Goal: Navigation & Orientation: Find specific page/section

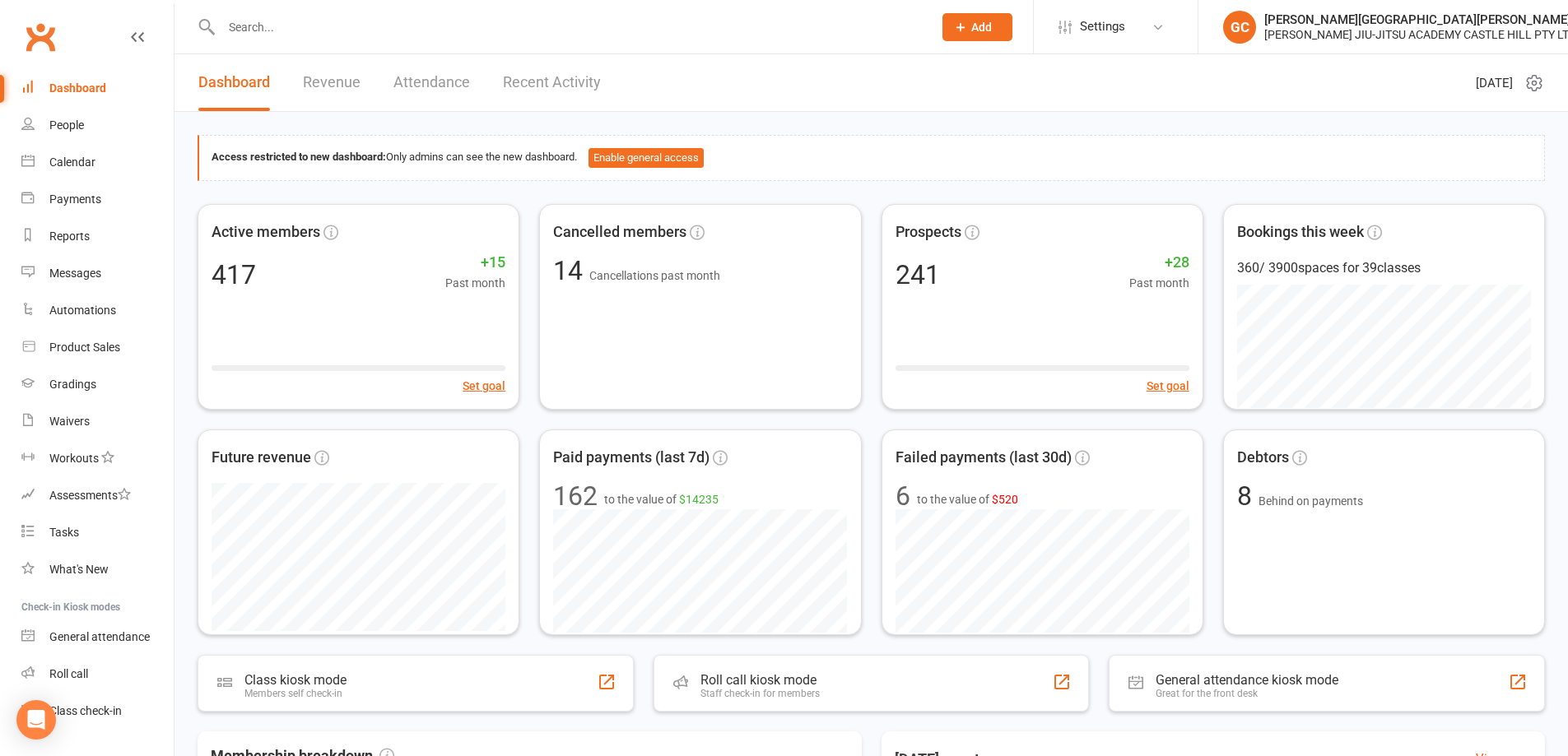
click at [329, 84] on link "Revenue" at bounding box center [332, 82] width 58 height 57
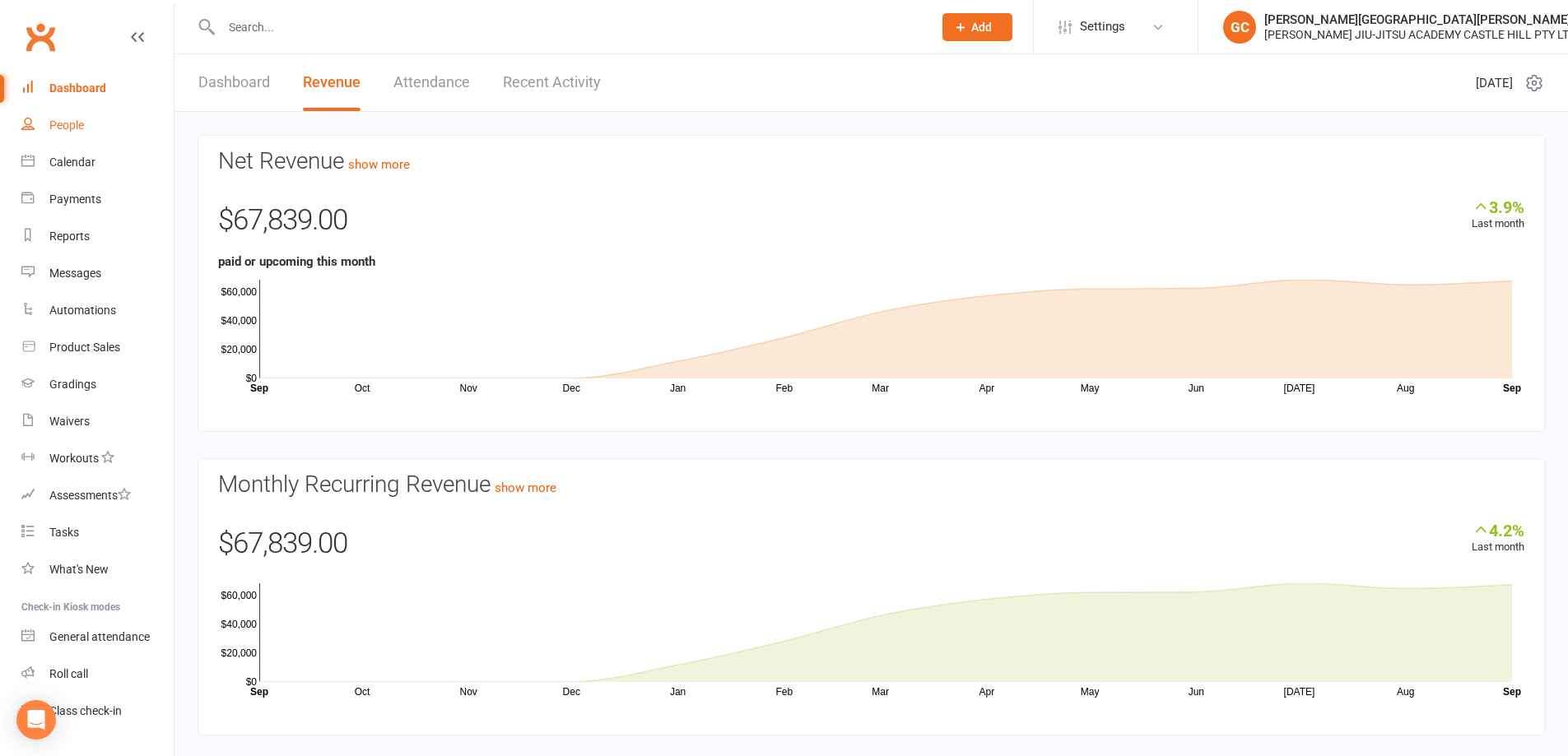
click at [89, 127] on link "People" at bounding box center [97, 126] width 152 height 37
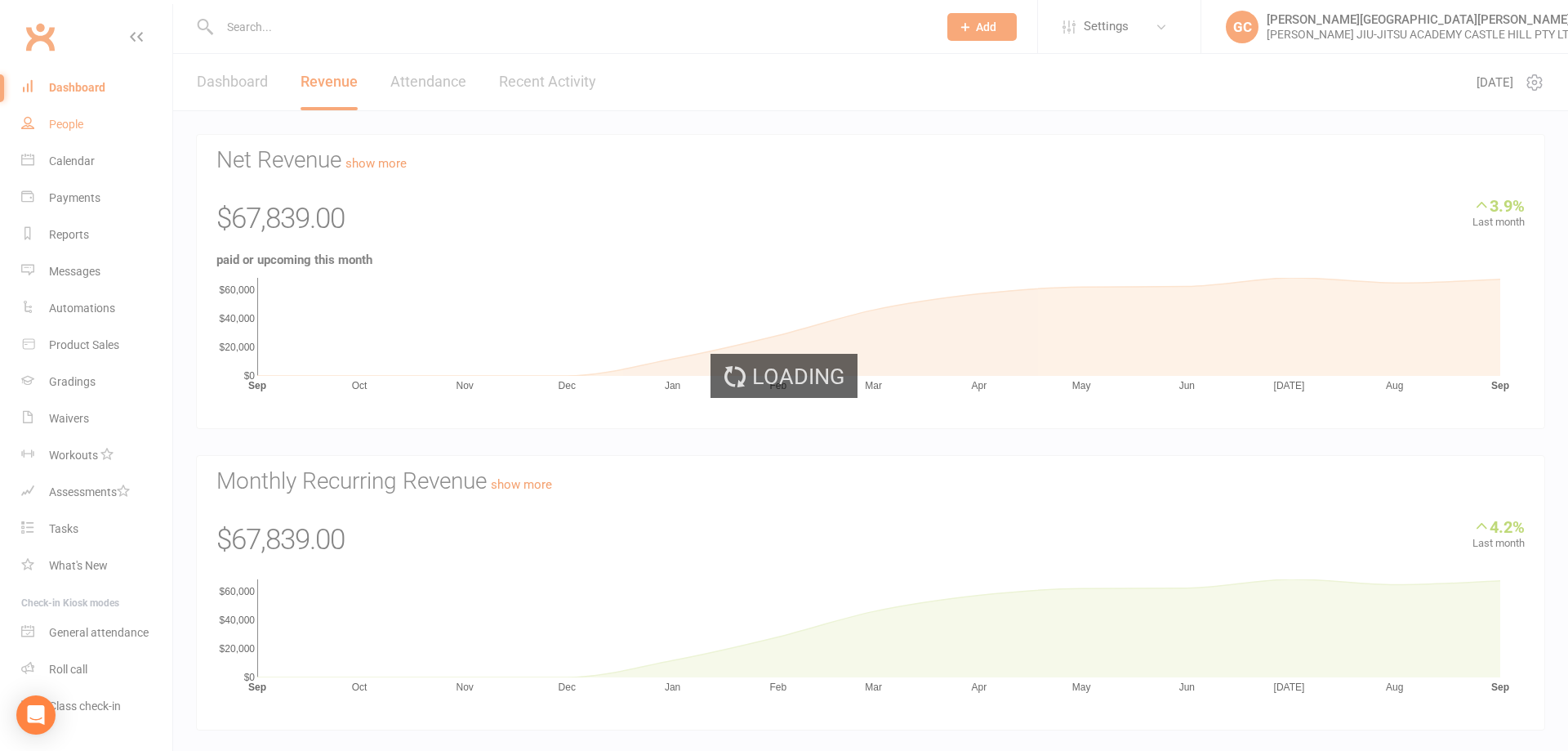
select select "100"
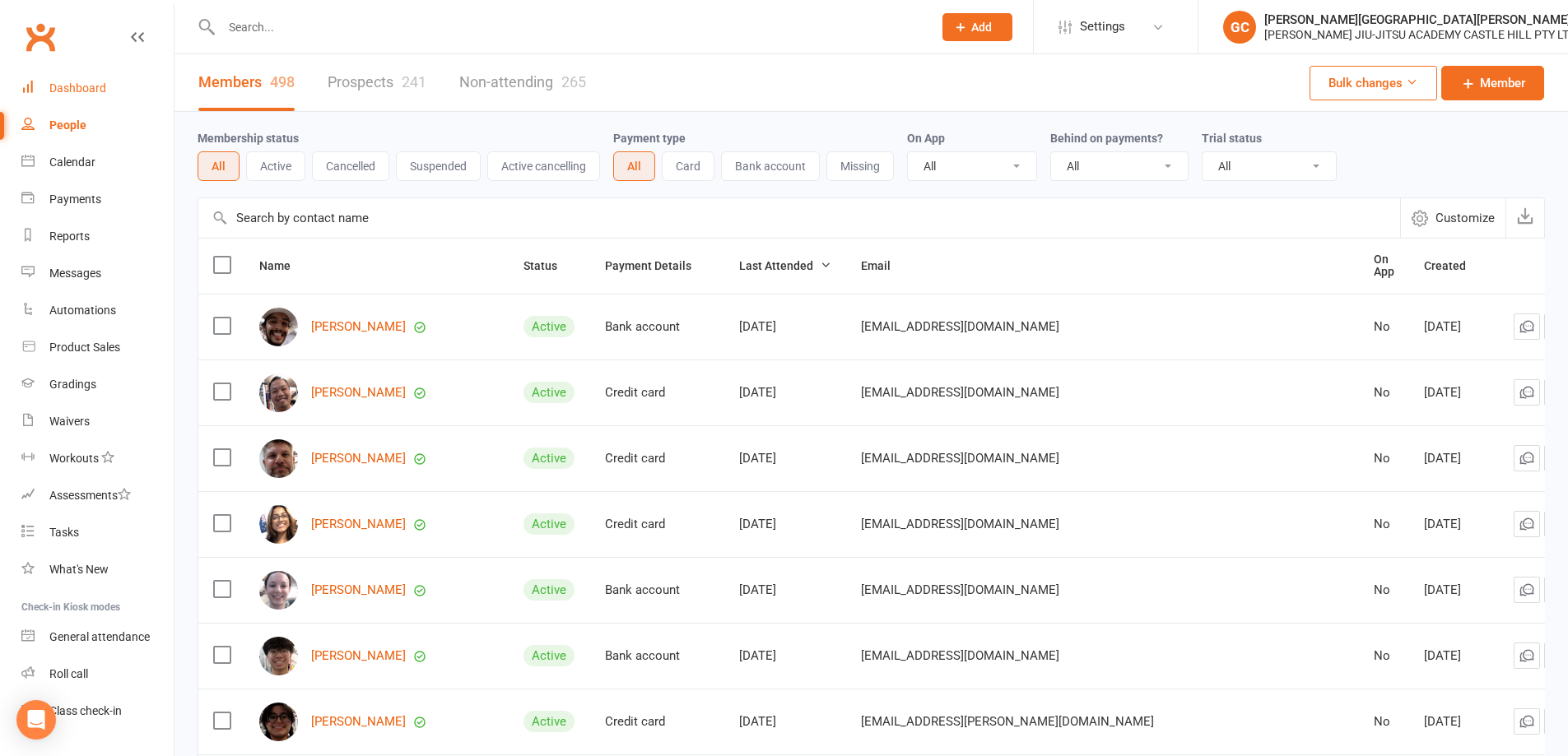
click at [83, 90] on div "Dashboard" at bounding box center [78, 88] width 57 height 13
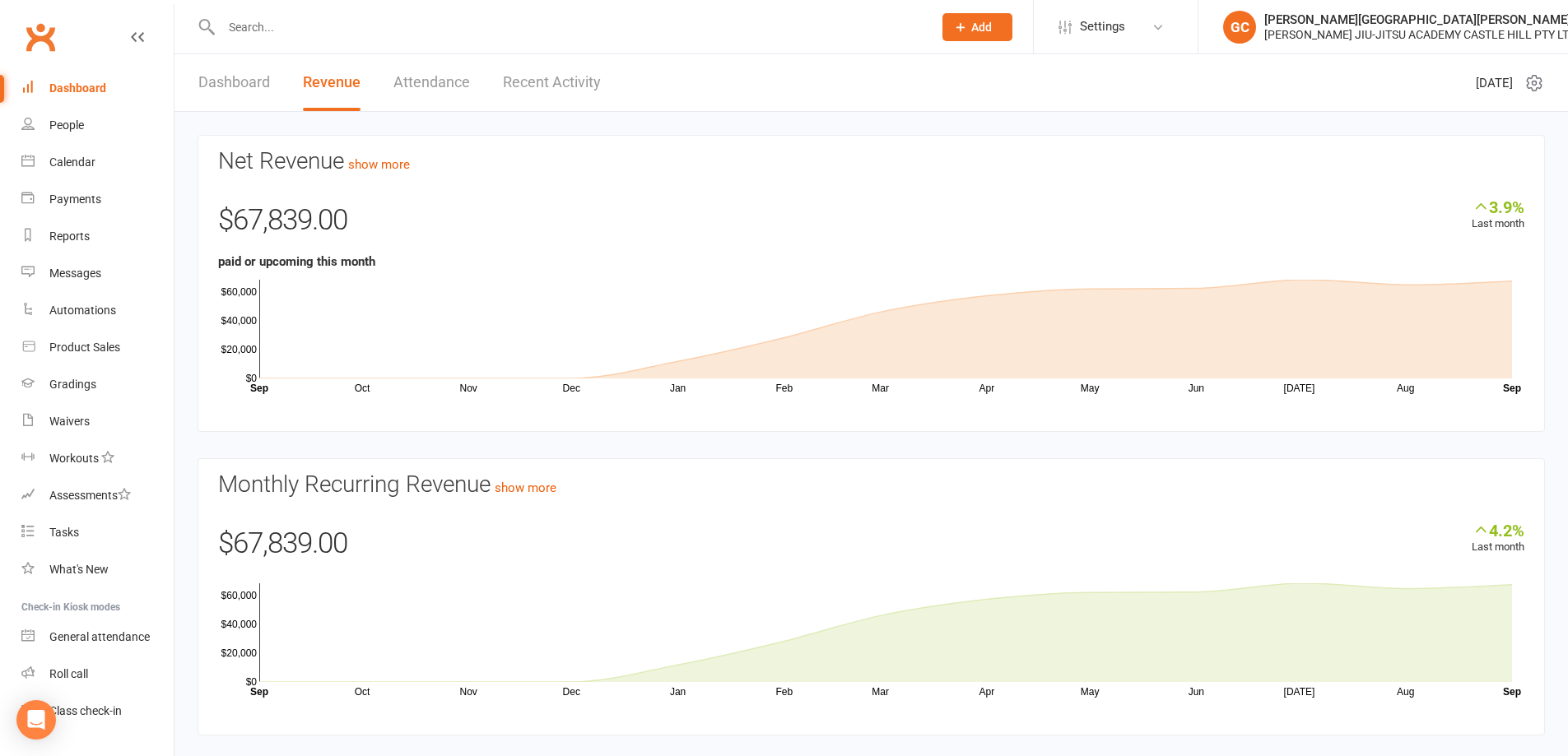
click at [233, 86] on link "Dashboard" at bounding box center [233, 82] width 72 height 57
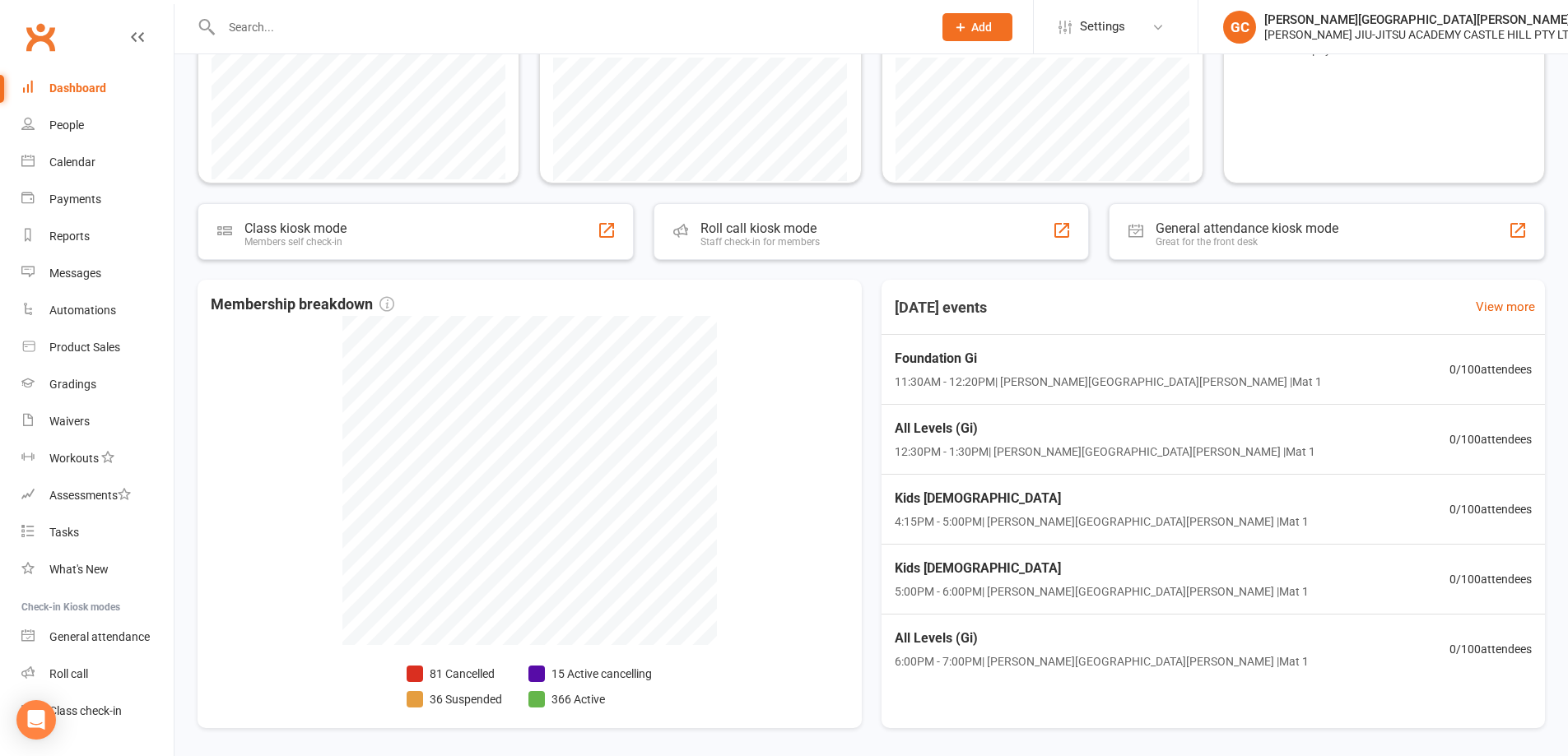
scroll to position [447, 0]
